Goal: Task Accomplishment & Management: Complete application form

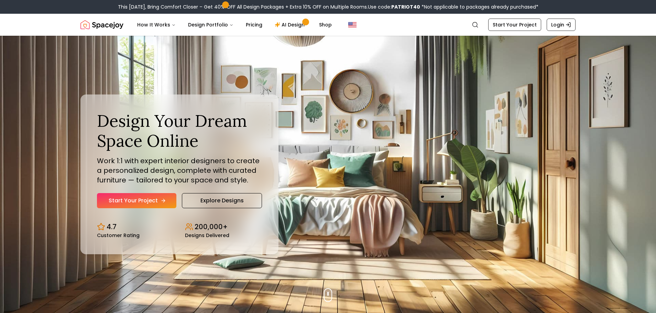
click at [164, 197] on link "Start Your Project" at bounding box center [136, 200] width 79 height 15
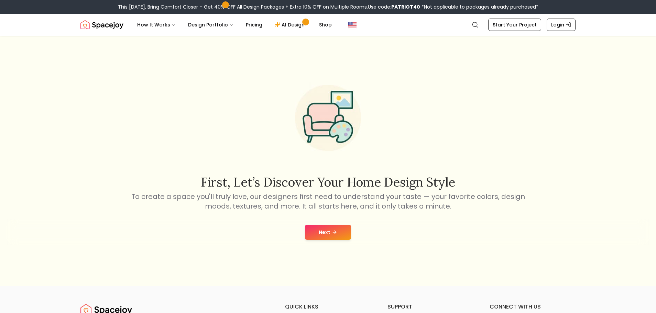
click at [332, 234] on icon at bounding box center [334, 232] width 5 height 5
drag, startPoint x: 369, startPoint y: 220, endPoint x: 378, endPoint y: 214, distance: 10.3
